Goal: Information Seeking & Learning: Learn about a topic

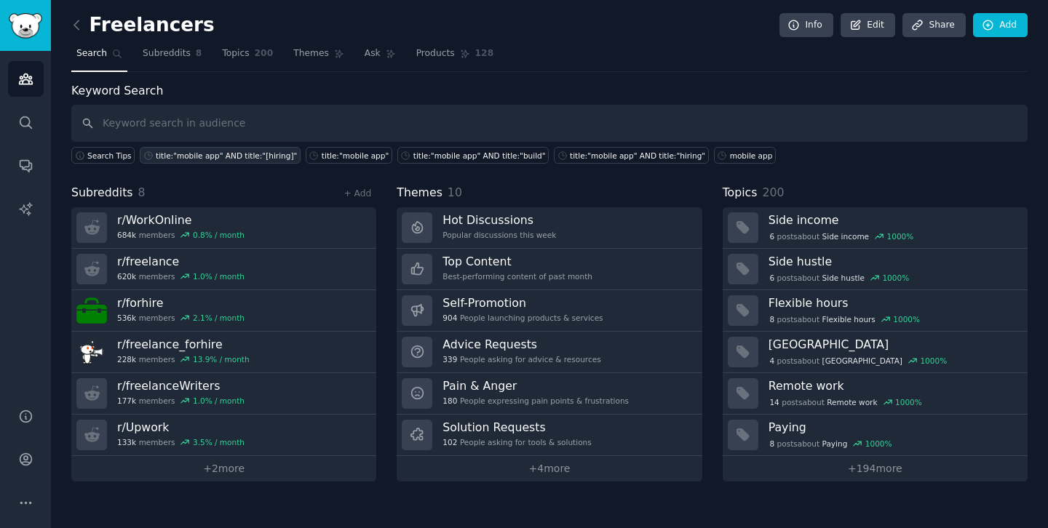
click at [228, 151] on div "title:"mobile app" AND title:"[hiring]"" at bounding box center [226, 156] width 141 height 10
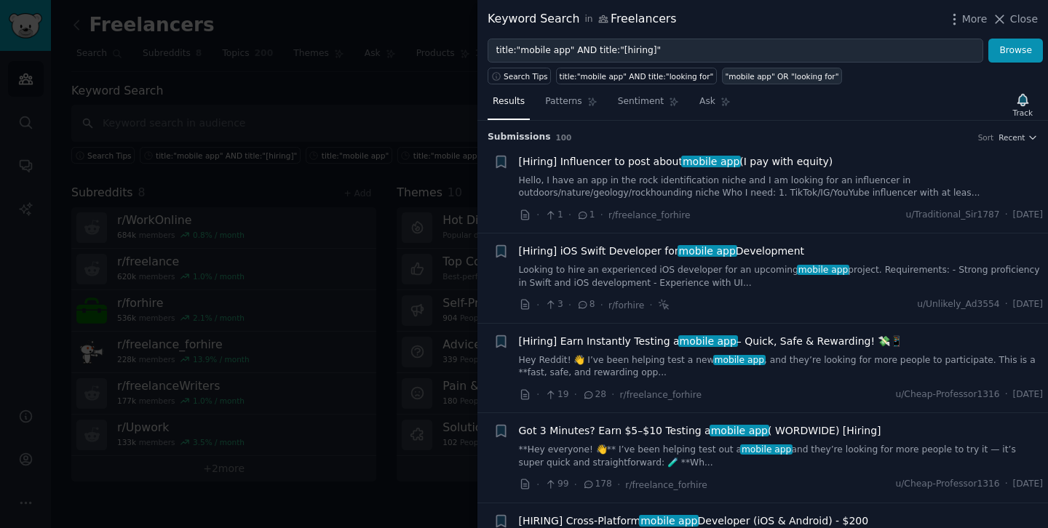
click at [725, 74] on div ""mobile app" OR "looking for"" at bounding box center [782, 76] width 114 height 10
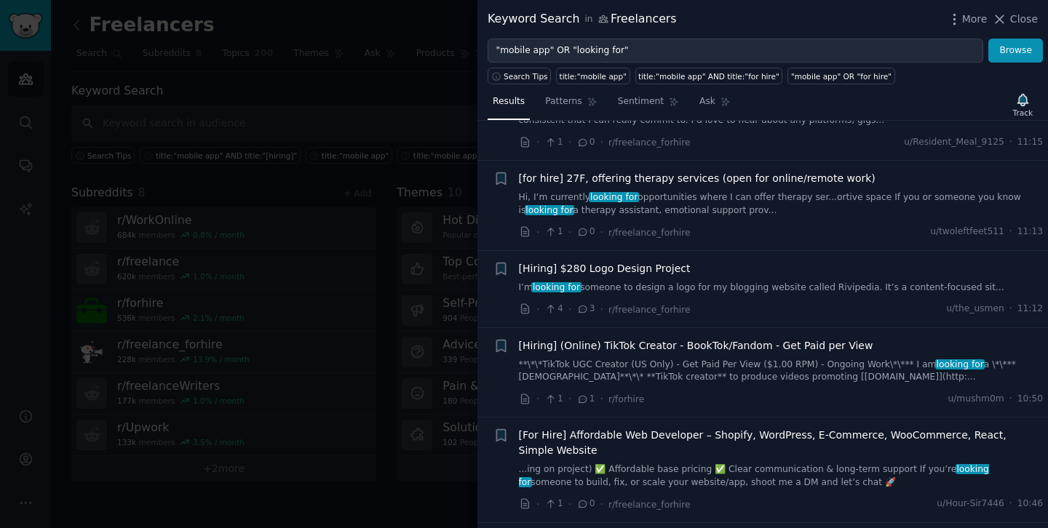
scroll to position [151, 0]
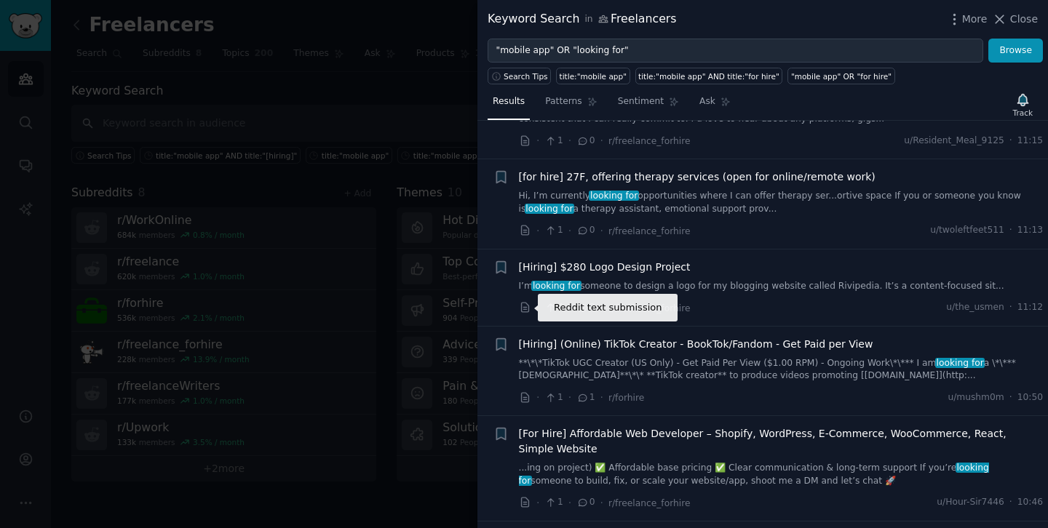
click at [524, 309] on icon at bounding box center [524, 307] width 7 height 9
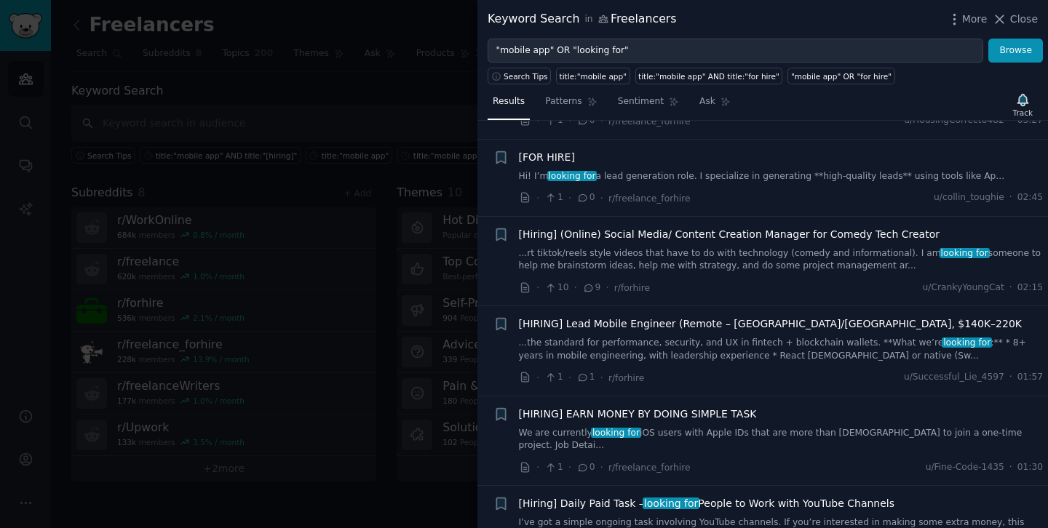
scroll to position [1384, 0]
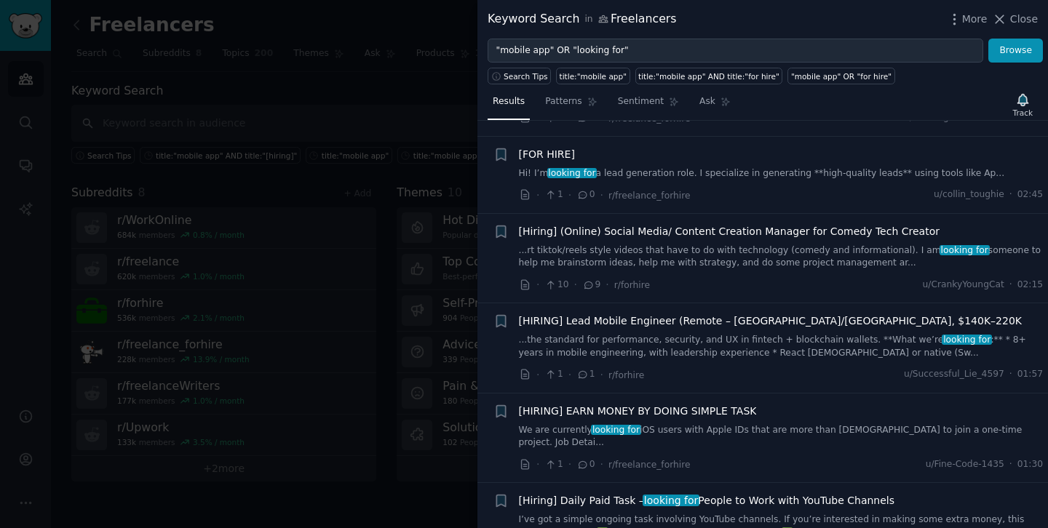
click at [660, 314] on span "[HIRING] Lead Mobile Engineer (Remote – [GEOGRAPHIC_DATA]/[GEOGRAPHIC_DATA], $1…" at bounding box center [771, 321] width 504 height 15
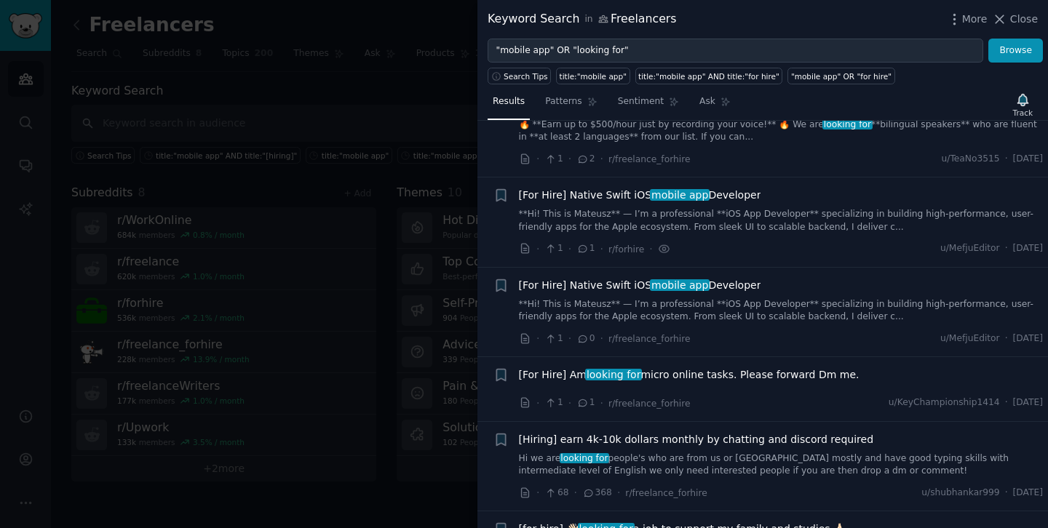
scroll to position [7240, 0]
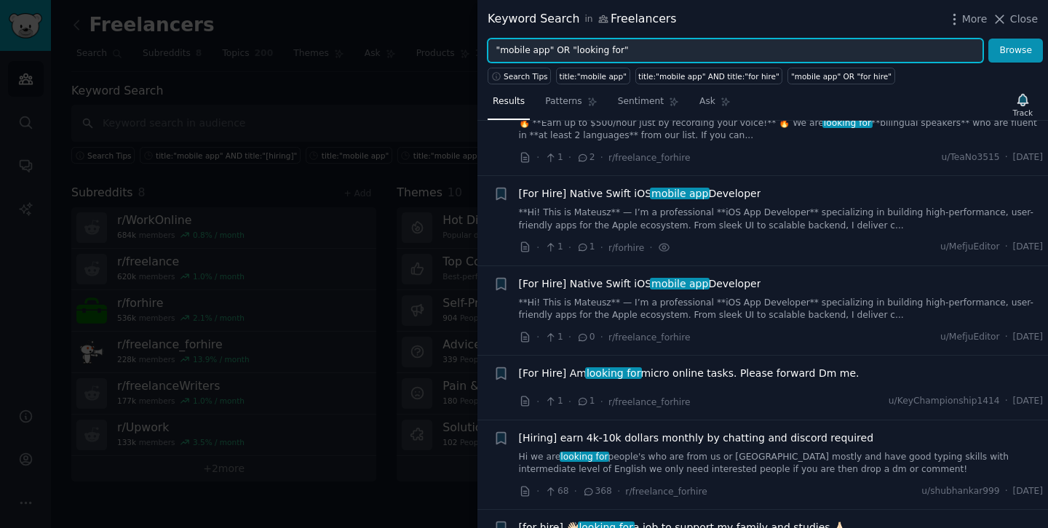
click at [625, 45] on input ""mobile app" OR "looking for"" at bounding box center [736, 51] width 496 height 25
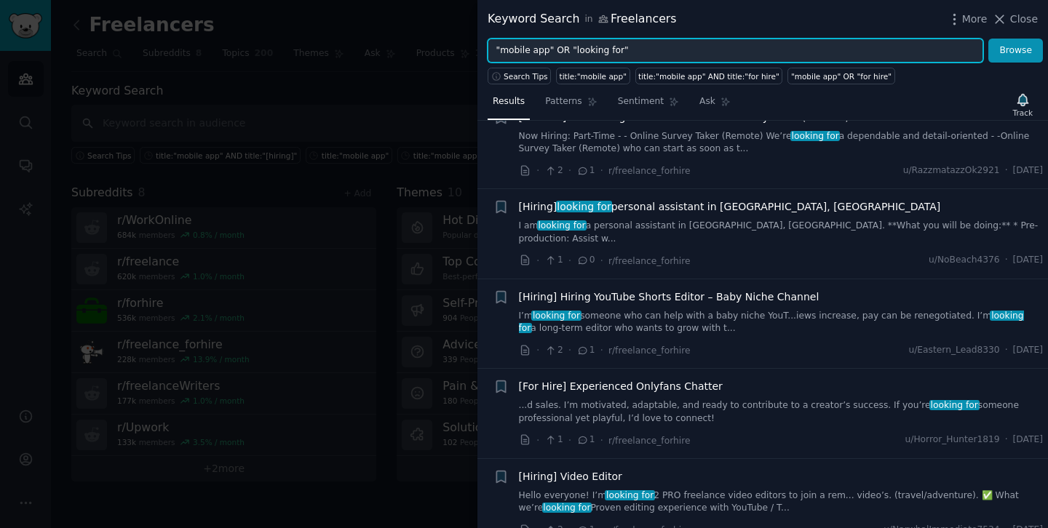
scroll to position [8214, 0]
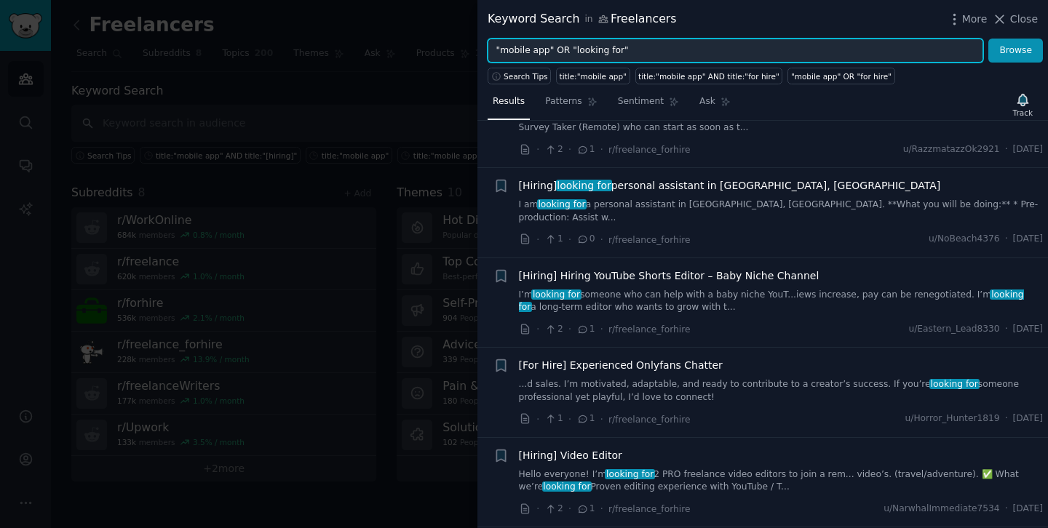
click at [560, 47] on input ""mobile app" OR "looking for"" at bounding box center [736, 51] width 496 height 25
click at [988, 39] on button "Browse" at bounding box center [1015, 51] width 55 height 25
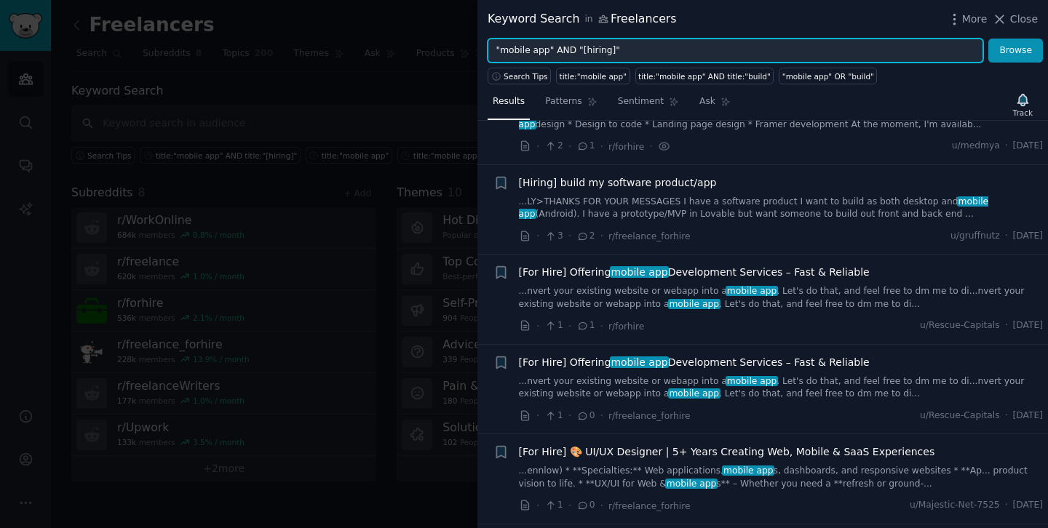
scroll to position [1793, 0]
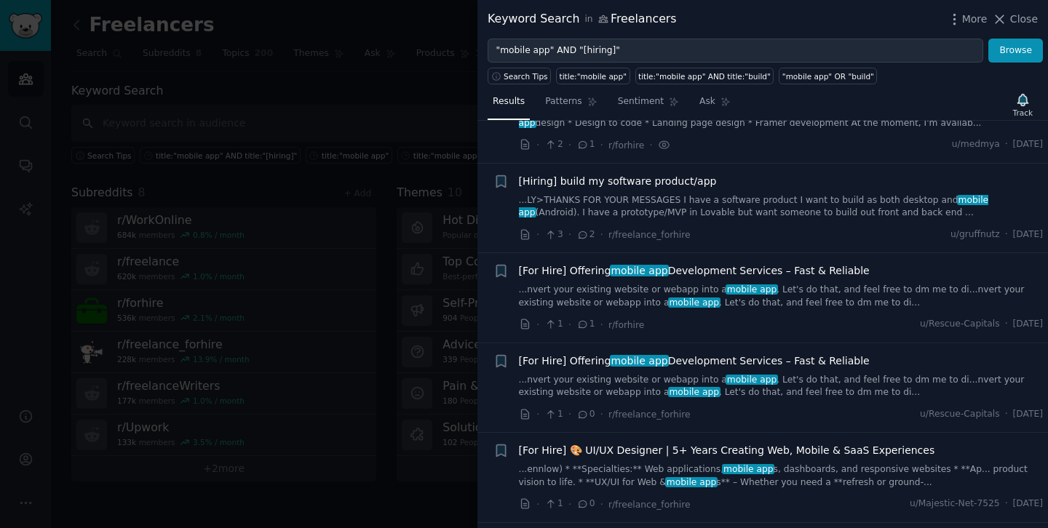
click at [655, 189] on span "[Hiring] build my software product/app" at bounding box center [618, 181] width 198 height 15
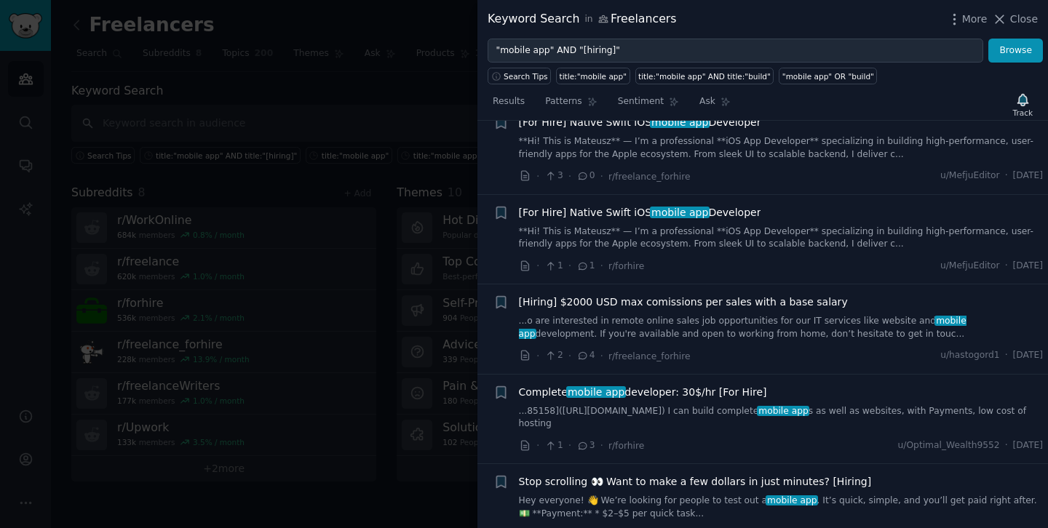
scroll to position [6561, 0]
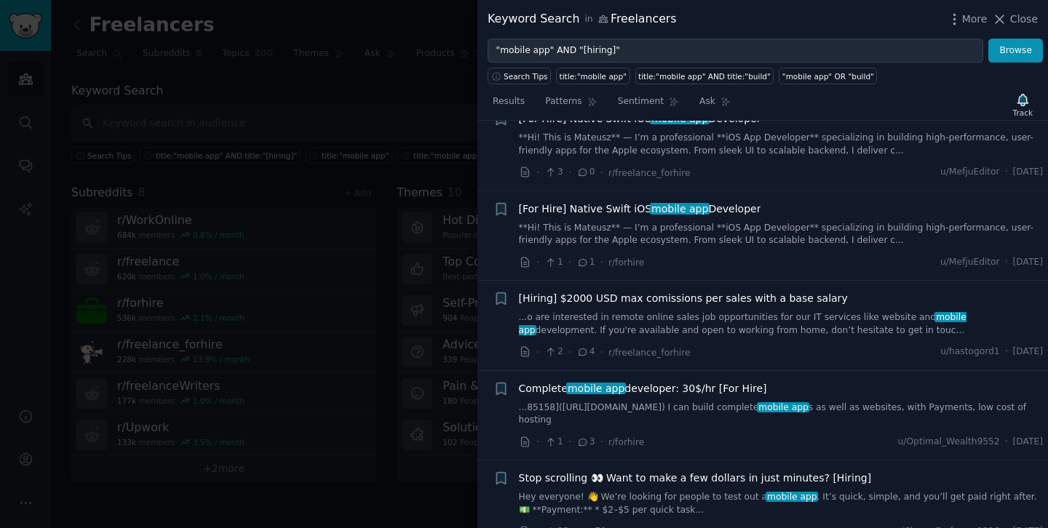
click at [579, 437] on icon at bounding box center [582, 442] width 13 height 10
click at [581, 437] on icon at bounding box center [582, 442] width 13 height 10
click at [603, 402] on link "...85158]([URL][DOMAIN_NAME]) I can build complete mobile app s as well as webs…" at bounding box center [781, 414] width 525 height 25
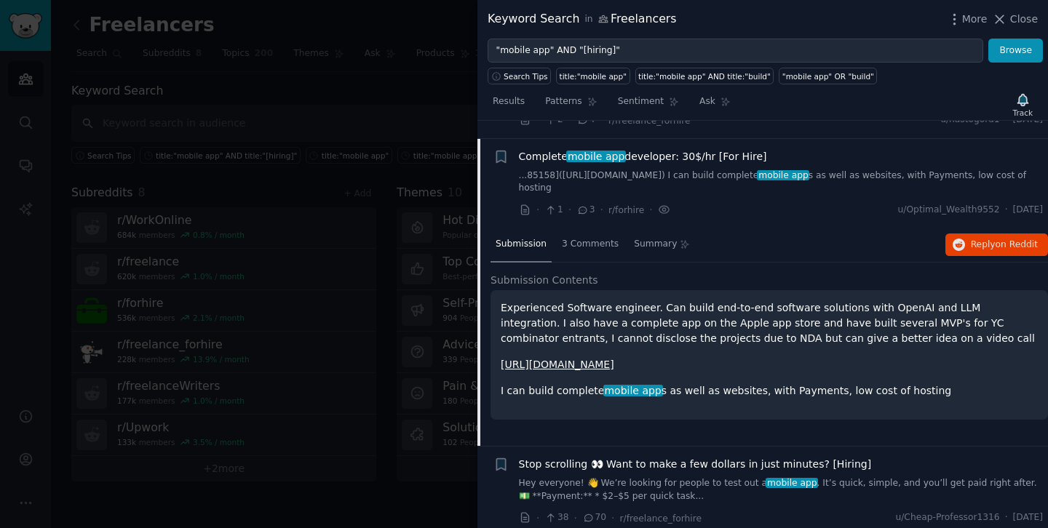
scroll to position [6546, 0]
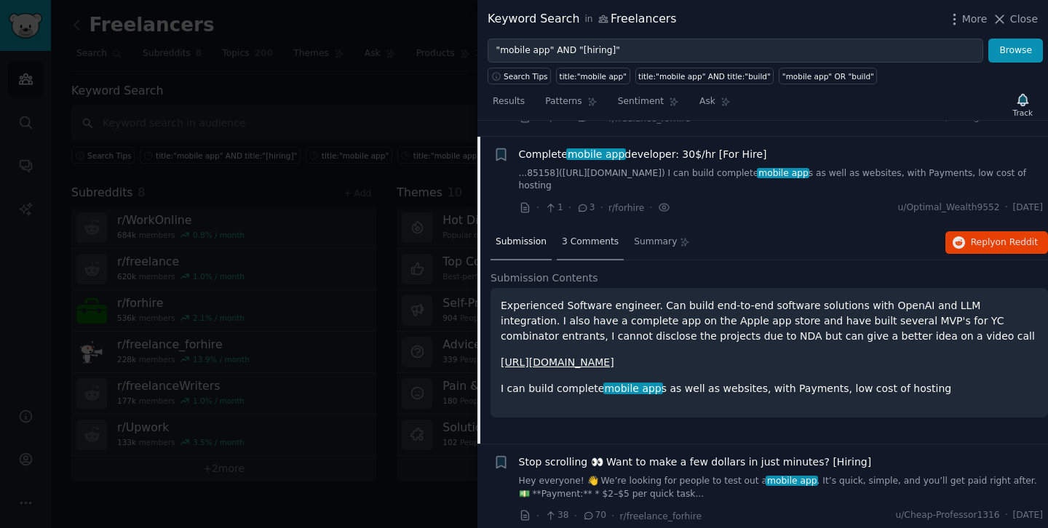
click at [595, 233] on div "3 Comments" at bounding box center [590, 243] width 67 height 35
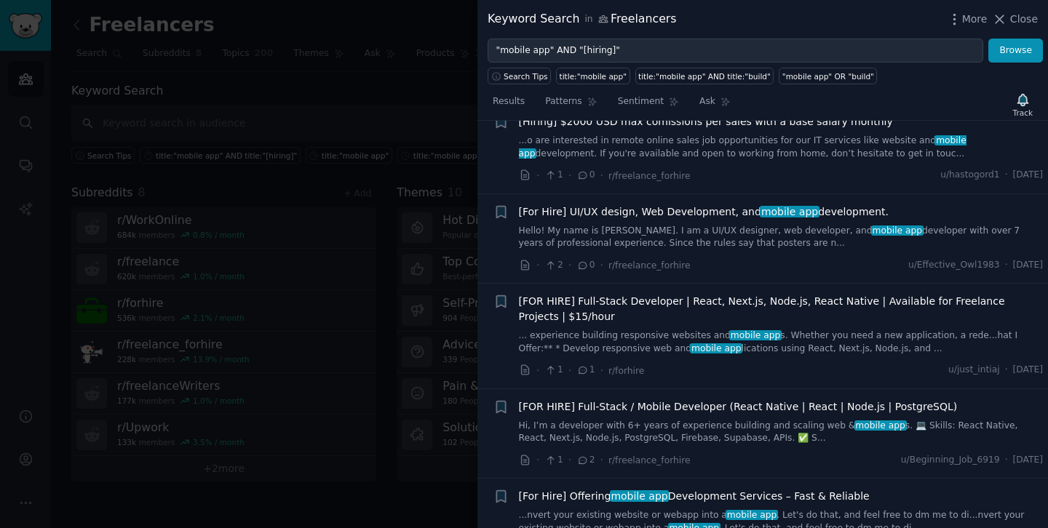
scroll to position [7624, 0]
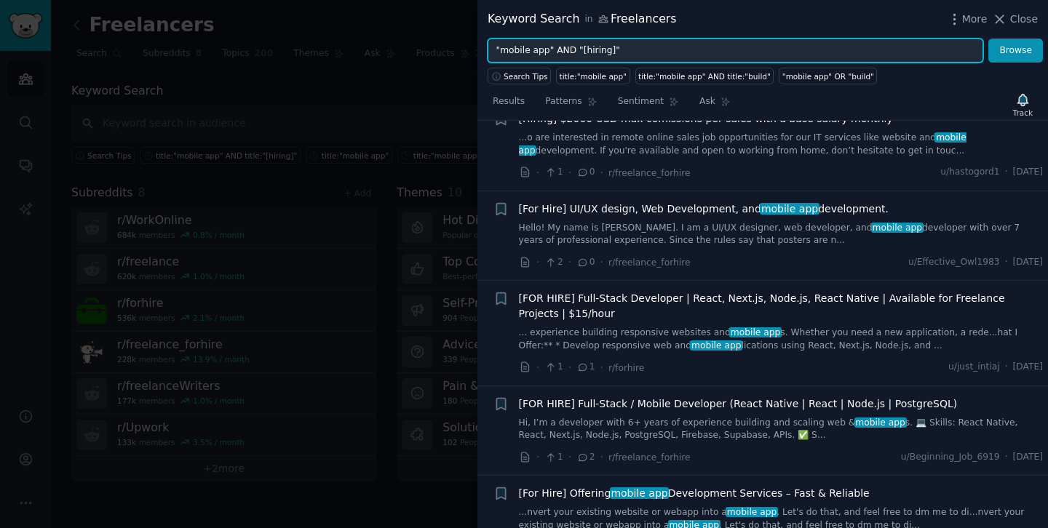
click at [548, 52] on input ""mobile app" AND "[hiring]"" at bounding box center [736, 51] width 496 height 25
type input ""mobile app" AND "[hiring]""
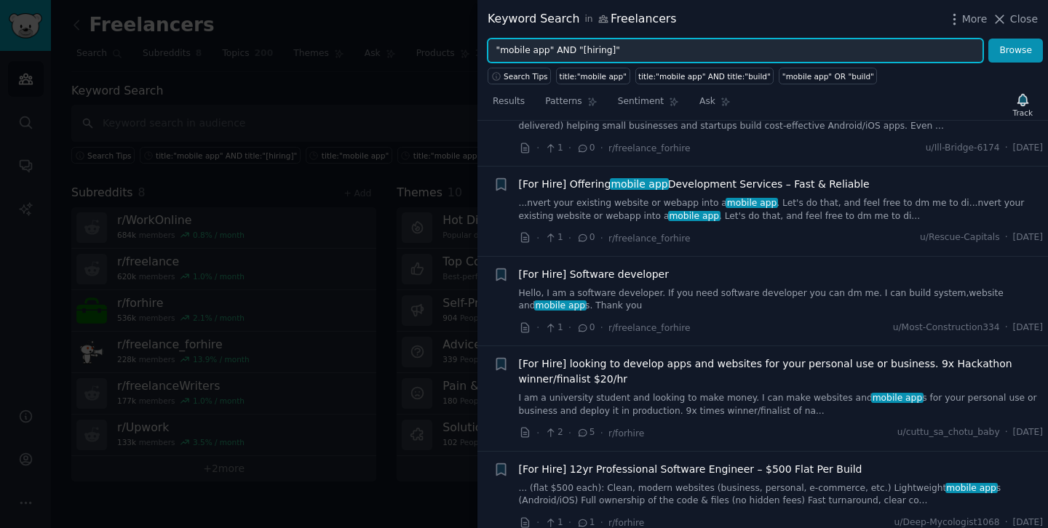
scroll to position [8126, 0]
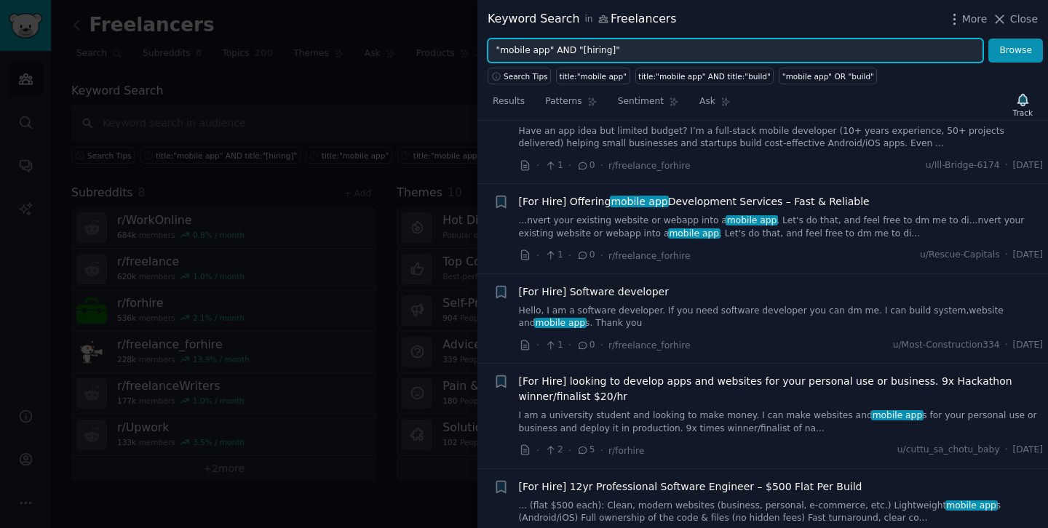
scroll to position [8157, 0]
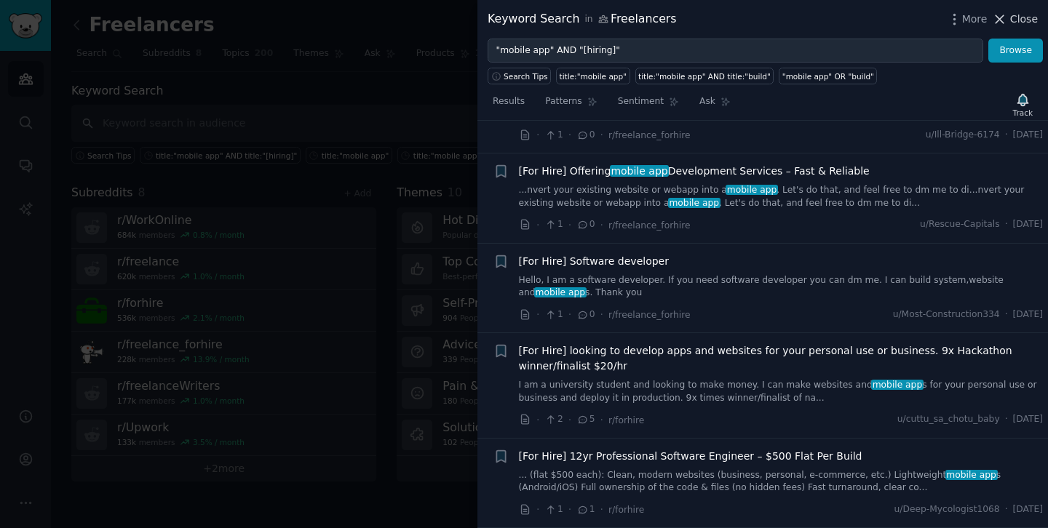
click at [1001, 20] on icon at bounding box center [1000, 19] width 8 height 8
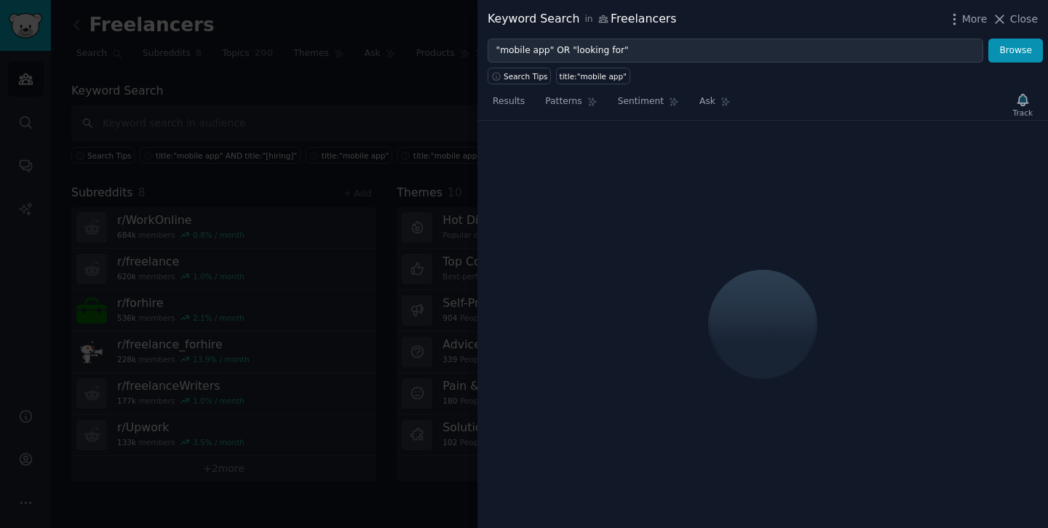
click at [430, 98] on div at bounding box center [524, 264] width 1048 height 528
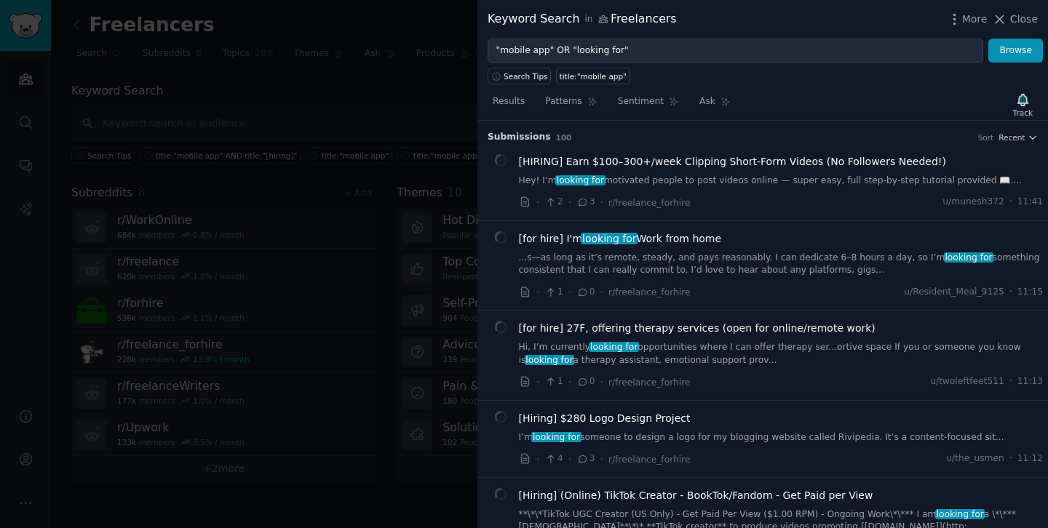
click at [430, 98] on div at bounding box center [524, 264] width 1048 height 528
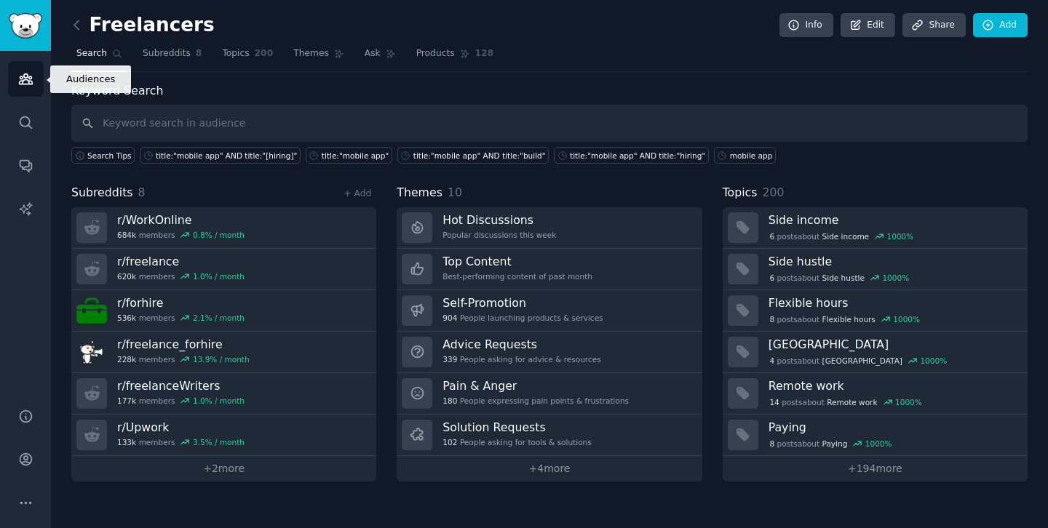
click at [33, 76] on icon "Sidebar" at bounding box center [25, 78] width 15 height 15
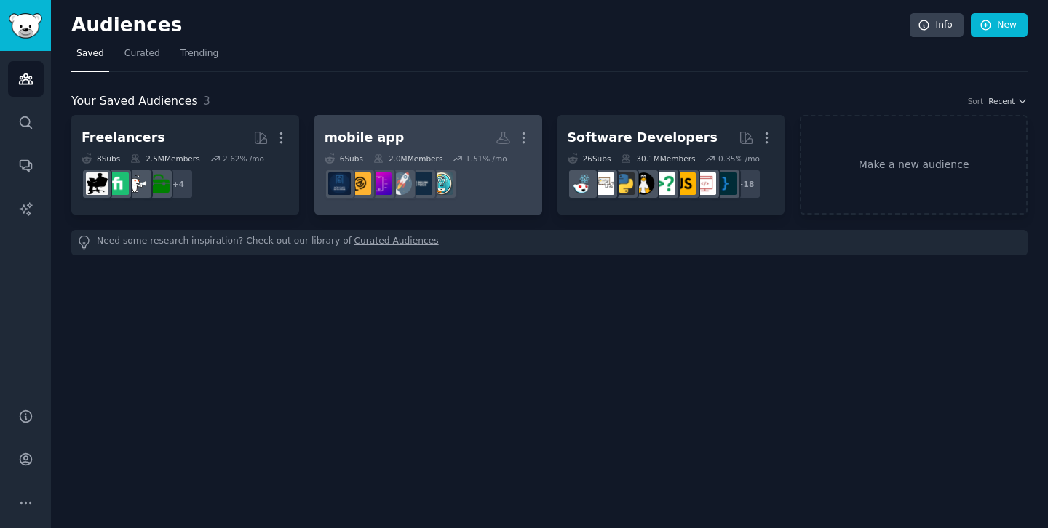
click at [355, 146] on div "mobile app" at bounding box center [365, 138] width 80 height 18
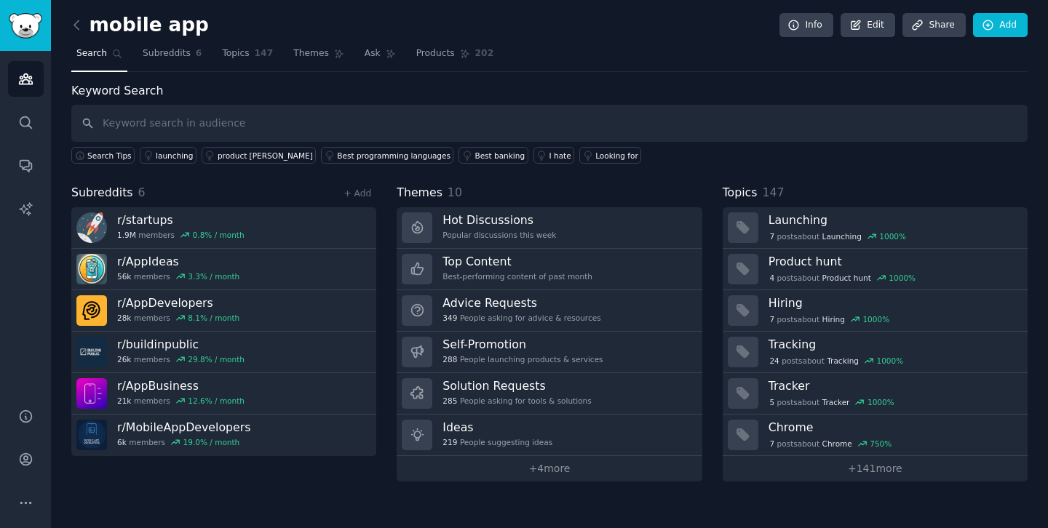
click at [355, 130] on input "text" at bounding box center [549, 123] width 956 height 37
type input "M"
type input "mobile app"
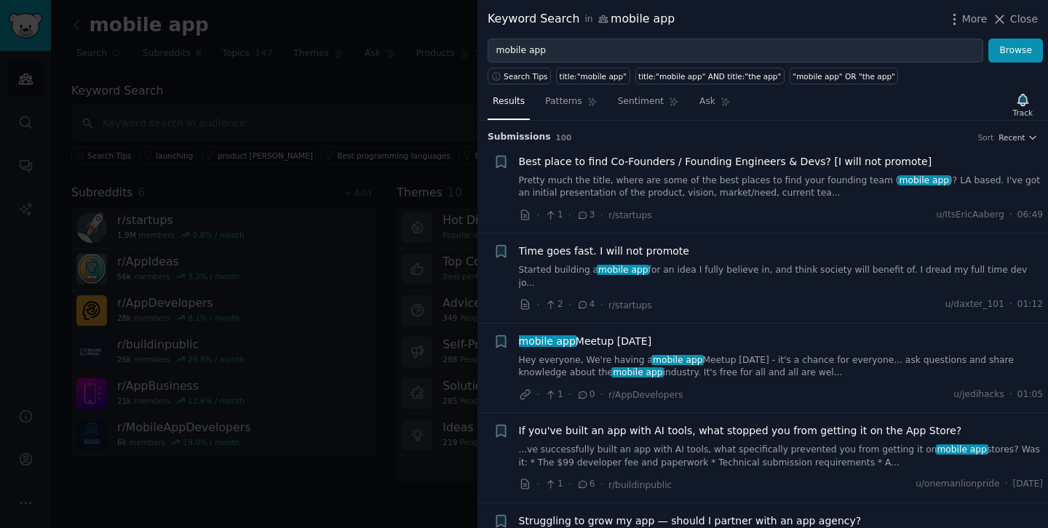
click at [597, 184] on link "Pretty much the title, where are some of the best places to find your founding …" at bounding box center [781, 187] width 525 height 25
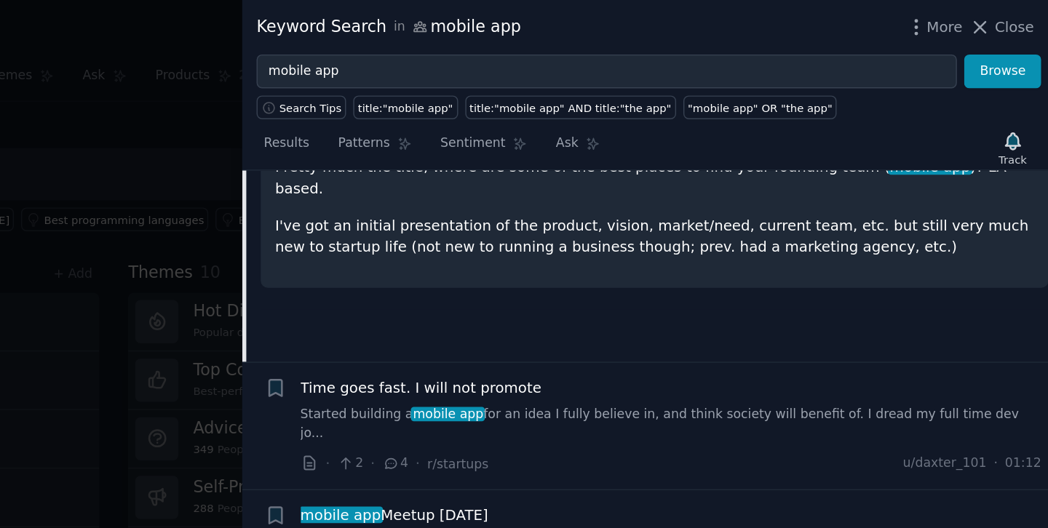
scroll to position [198, 0]
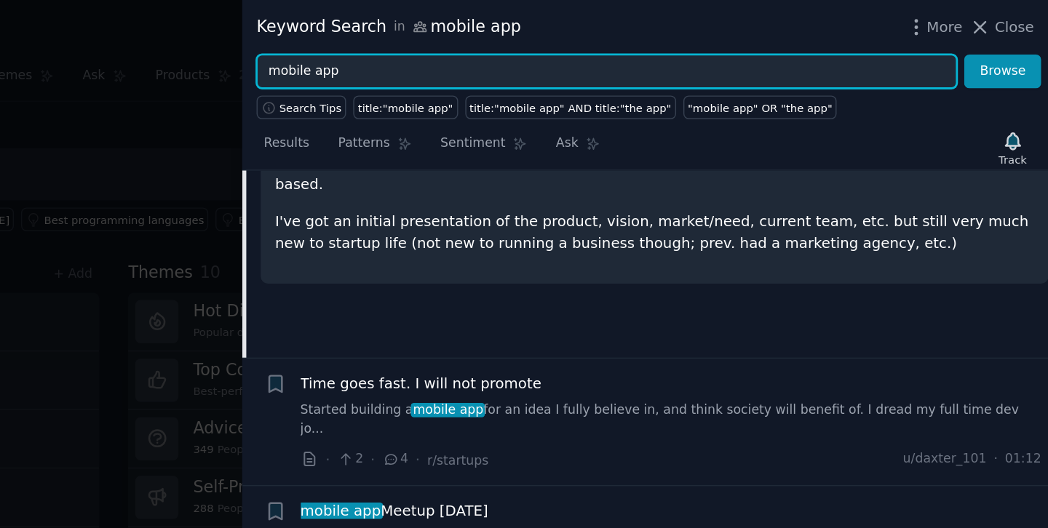
click at [552, 58] on input "mobile app" at bounding box center [736, 51] width 496 height 25
type input "UI/UX"
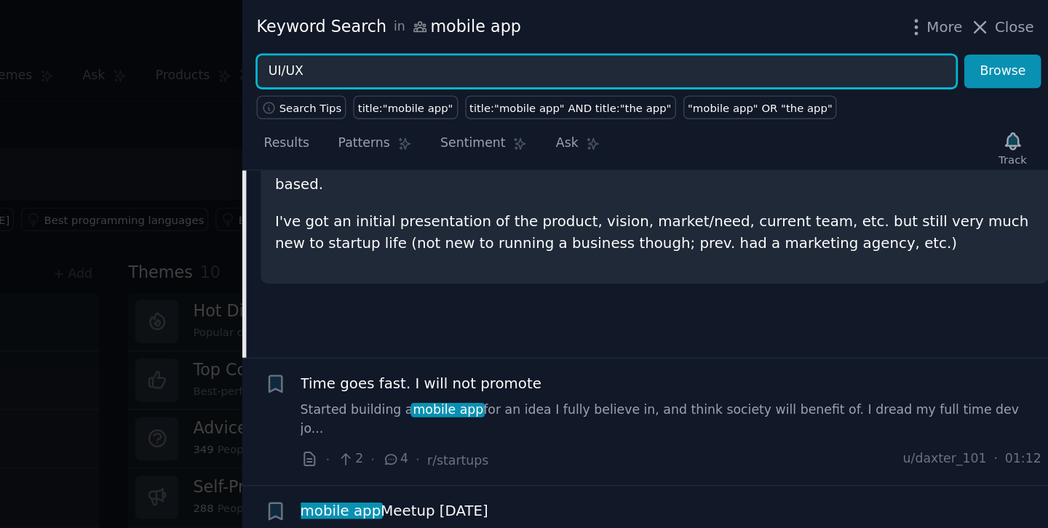
click at [988, 39] on button "Browse" at bounding box center [1015, 51] width 55 height 25
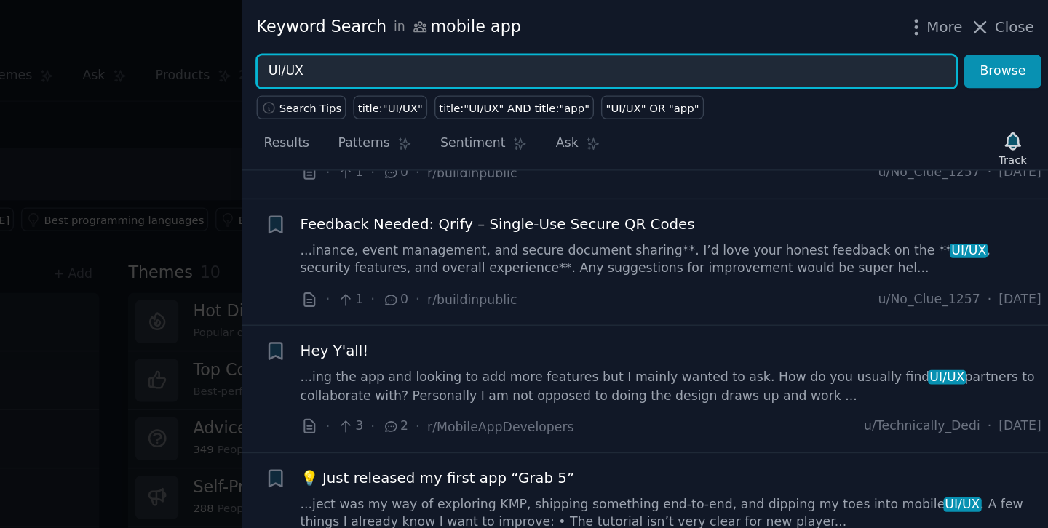
scroll to position [183, 0]
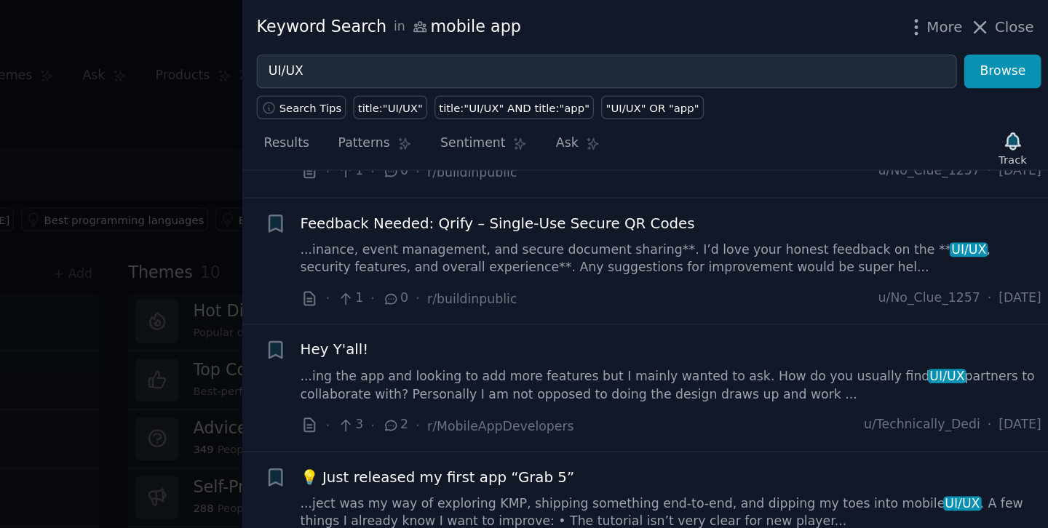
click at [596, 283] on link "...ing the app and looking to add more features but I mainly wanted to ask. How…" at bounding box center [781, 273] width 525 height 25
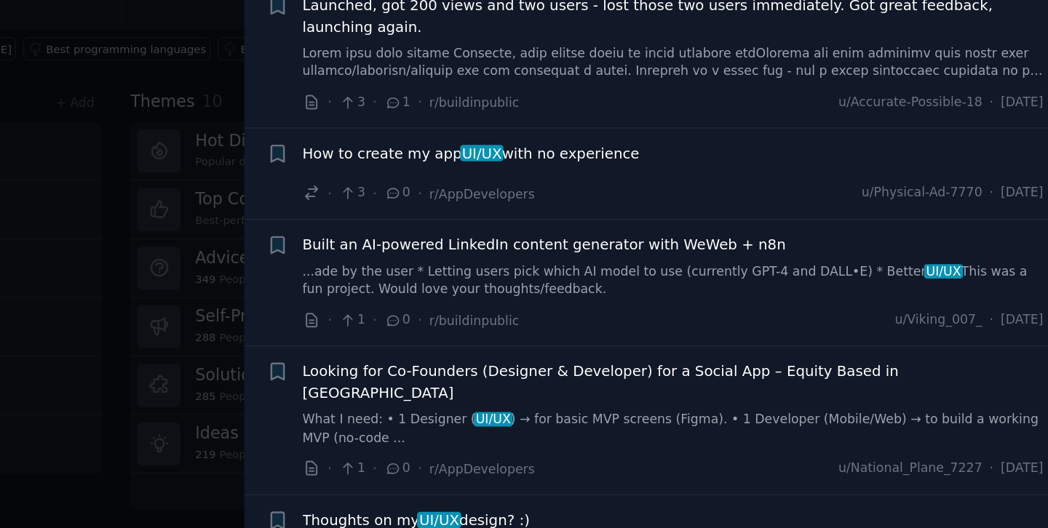
scroll to position [2399, 0]
